Goal: Task Accomplishment & Management: Use online tool/utility

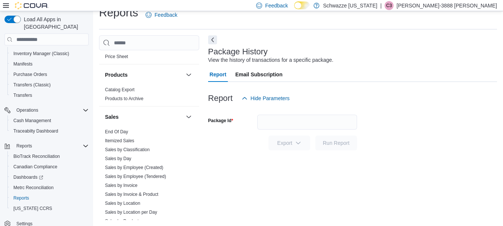
scroll to position [484, 0]
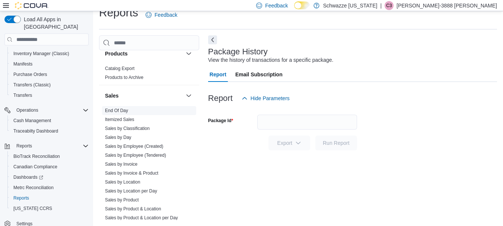
click at [120, 109] on link "End Of Day" at bounding box center [116, 110] width 23 height 5
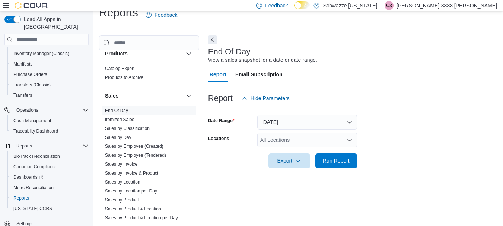
click at [326, 140] on div "All Locations" at bounding box center [308, 140] width 100 height 15
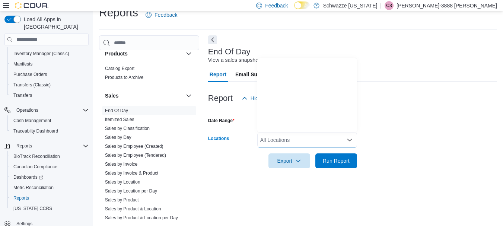
scroll to position [335, 0]
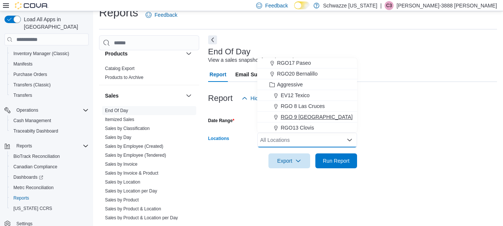
click at [306, 116] on span "RGO 9 [GEOGRAPHIC_DATA]" at bounding box center [317, 116] width 72 height 7
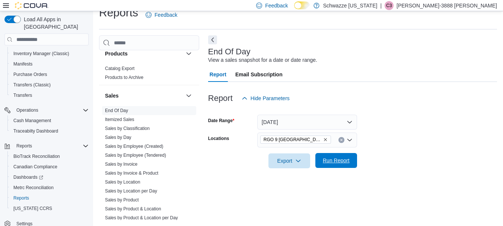
click at [331, 164] on span "Run Report" at bounding box center [336, 160] width 27 height 7
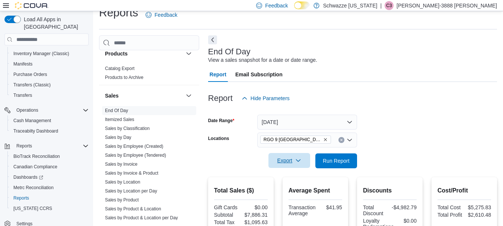
click at [281, 156] on span "Export" at bounding box center [289, 160] width 33 height 15
click at [281, 189] on span "Export to Pdf" at bounding box center [291, 191] width 34 height 6
